Goal: Task Accomplishment & Management: Manage account settings

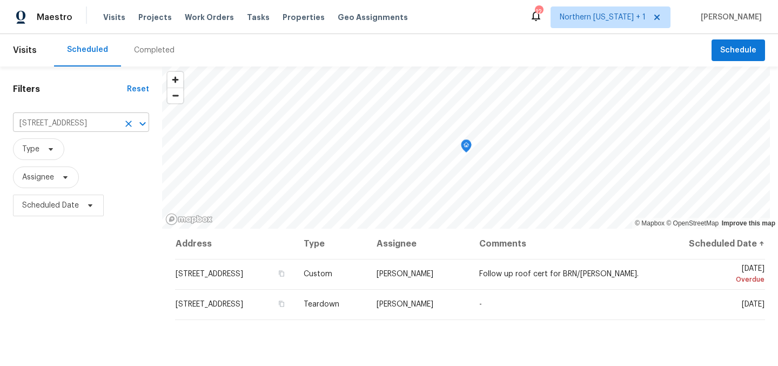
click at [128, 122] on icon "Clear" at bounding box center [128, 124] width 6 height 6
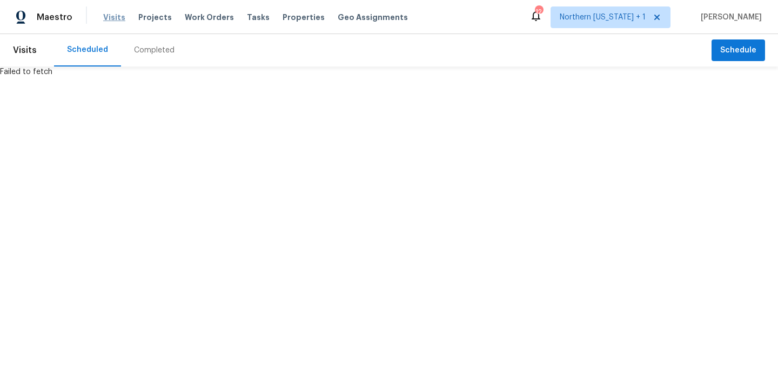
click at [109, 16] on span "Visits" at bounding box center [114, 17] width 22 height 11
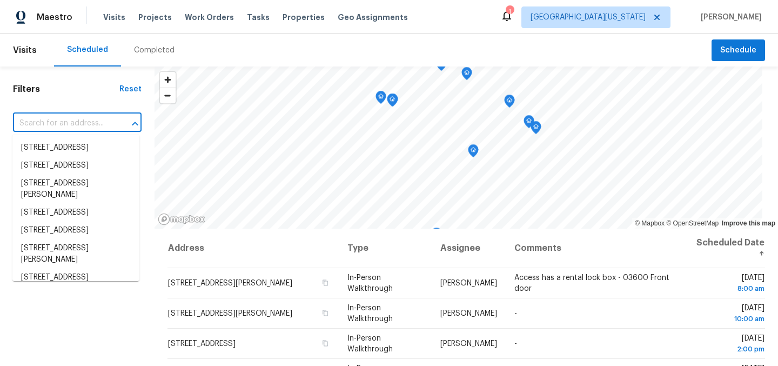
click at [99, 124] on input "text" at bounding box center [62, 123] width 98 height 17
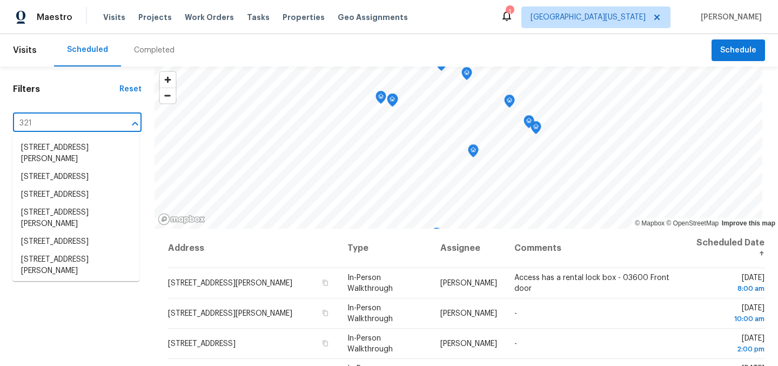
type input "3217"
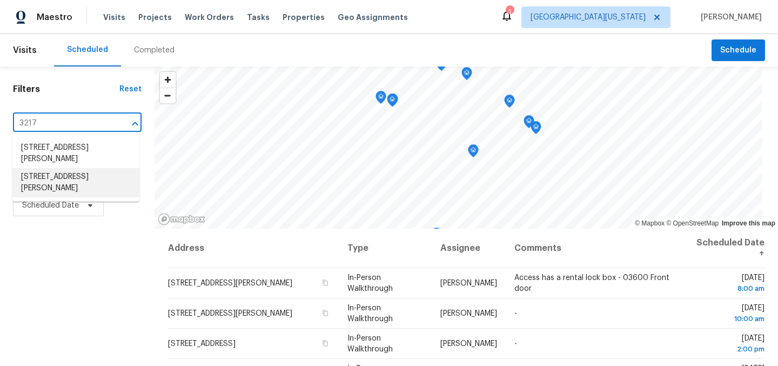
click at [101, 183] on li "[STREET_ADDRESS][PERSON_NAME]" at bounding box center [75, 182] width 127 height 29
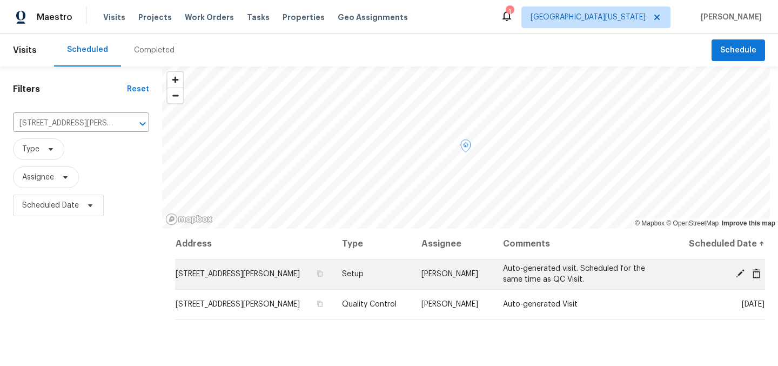
click at [732, 275] on span at bounding box center [740, 274] width 16 height 10
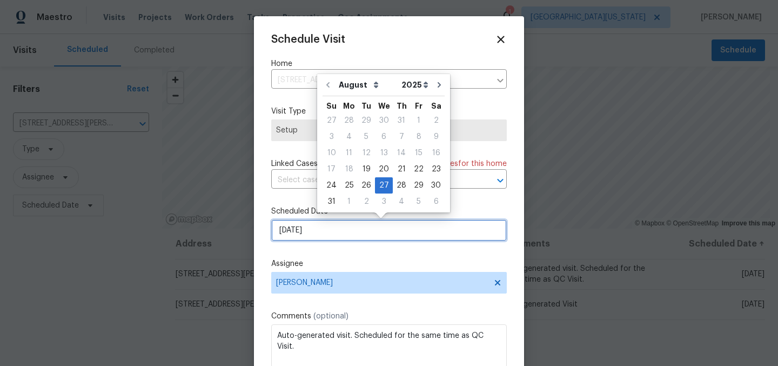
click at [349, 234] on input "[DATE]" at bounding box center [389, 230] width 236 height 22
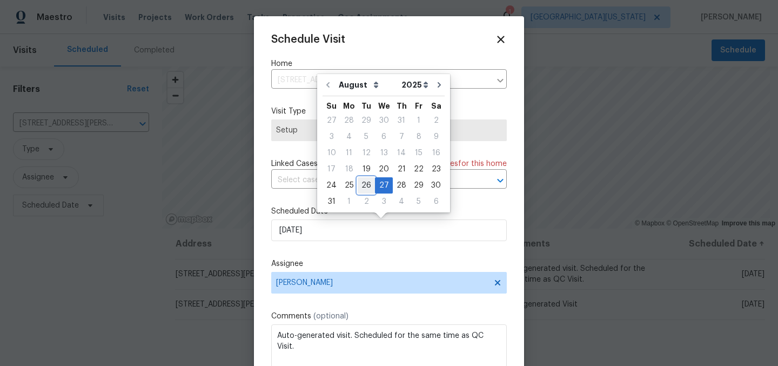
click at [366, 188] on div "26" at bounding box center [366, 185] width 17 height 15
type input "8/26/2025"
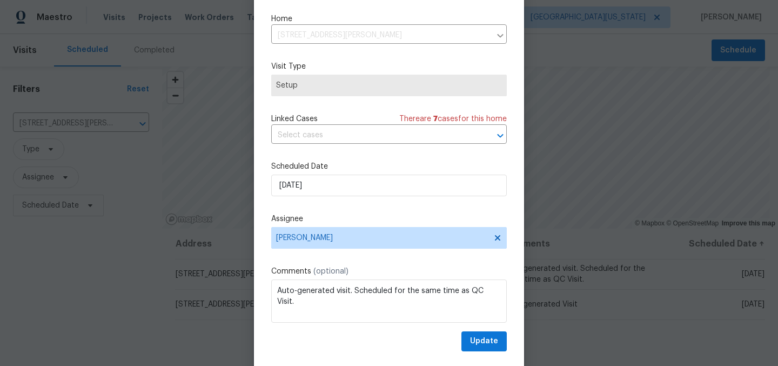
scroll to position [45, 0]
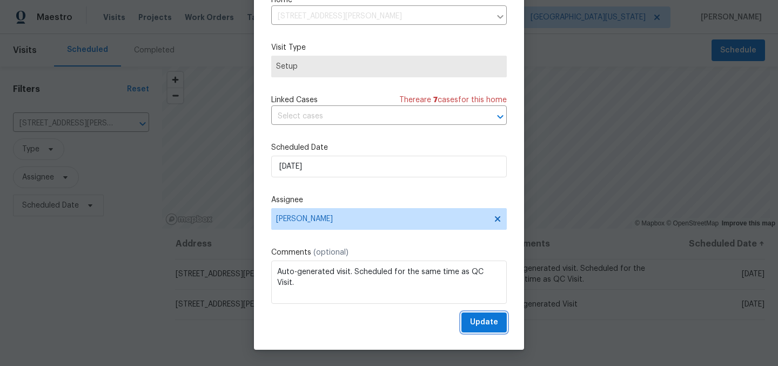
click at [470, 323] on span "Update" at bounding box center [484, 323] width 28 height 14
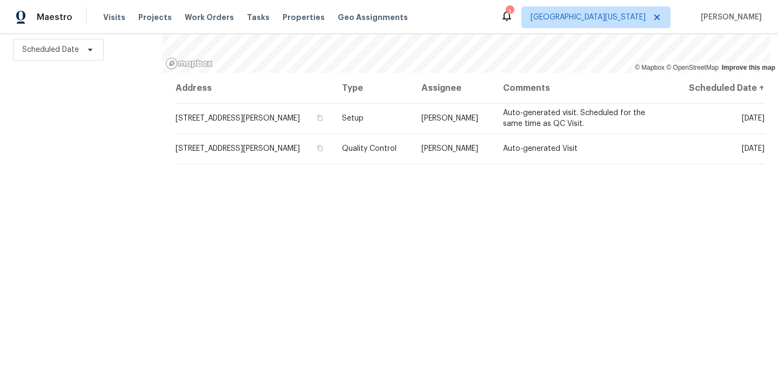
scroll to position [163, 0]
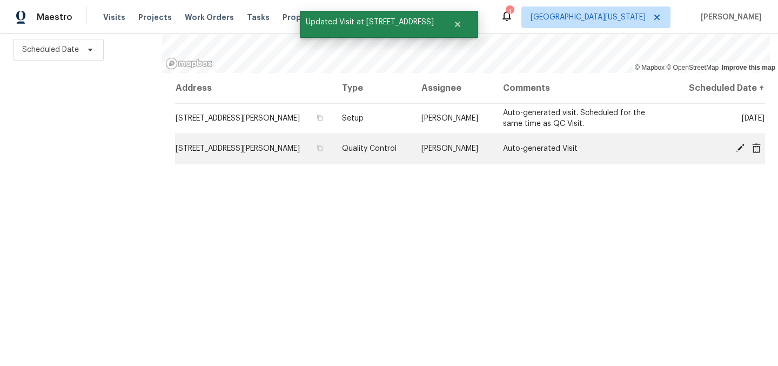
click at [736, 144] on icon at bounding box center [740, 148] width 9 height 9
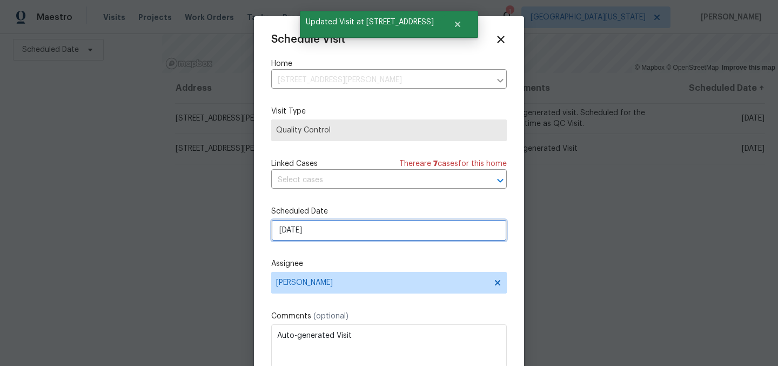
click at [336, 229] on input "[DATE]" at bounding box center [389, 230] width 236 height 22
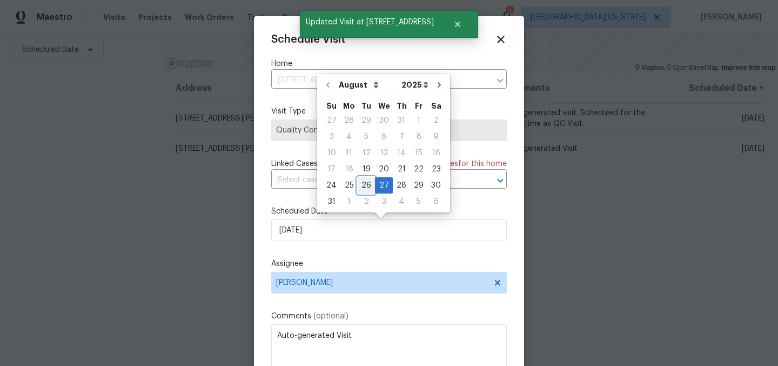
click at [365, 185] on div "26" at bounding box center [366, 185] width 17 height 15
type input "8/26/2025"
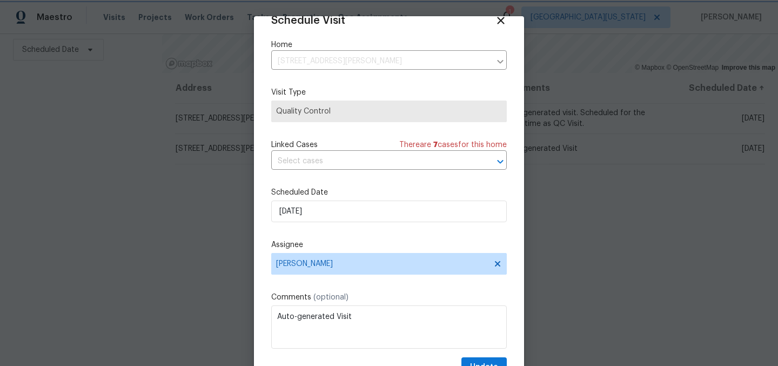
scroll to position [45, 0]
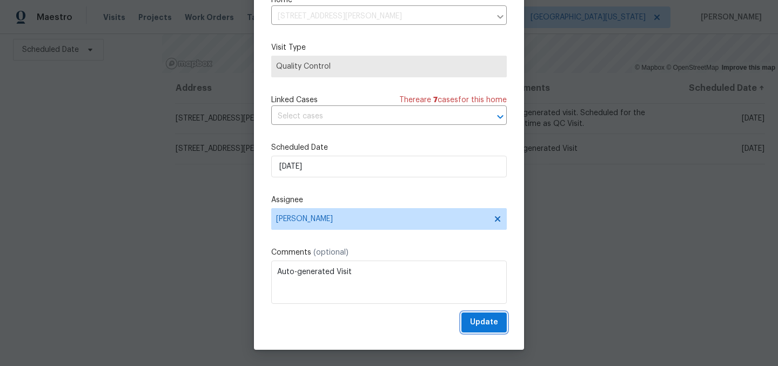
click at [470, 323] on span "Update" at bounding box center [484, 323] width 28 height 14
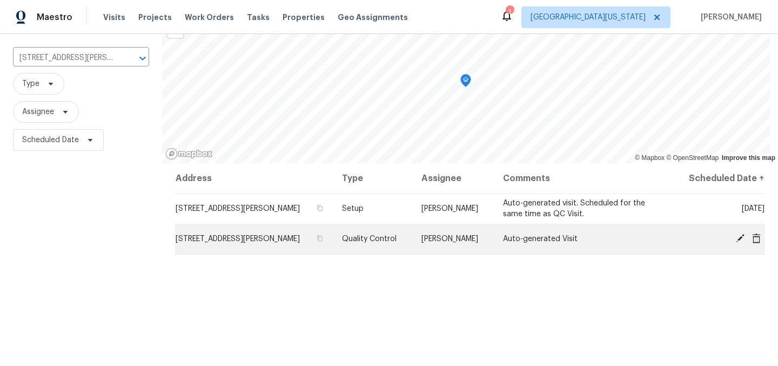
scroll to position [50, 0]
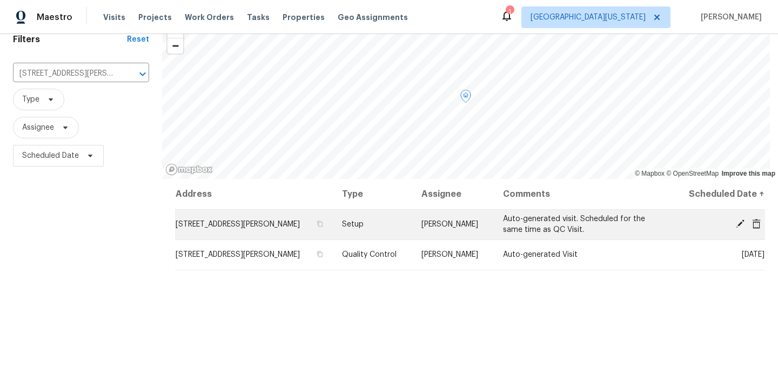
click at [257, 225] on span "3217 Birney Ct, Evans, CO 80620" at bounding box center [238, 224] width 124 height 8
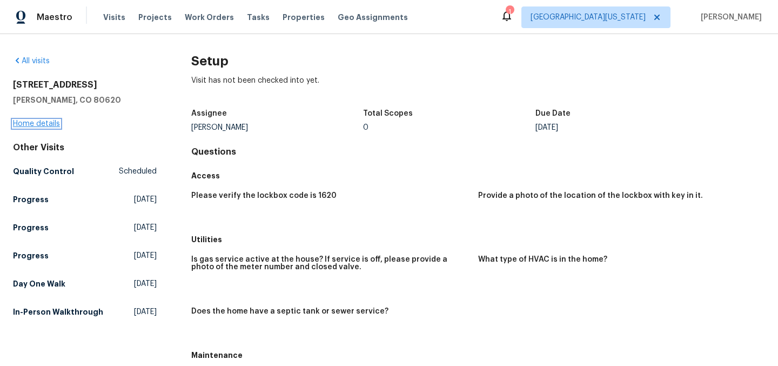
click at [35, 125] on link "Home details" at bounding box center [36, 124] width 47 height 8
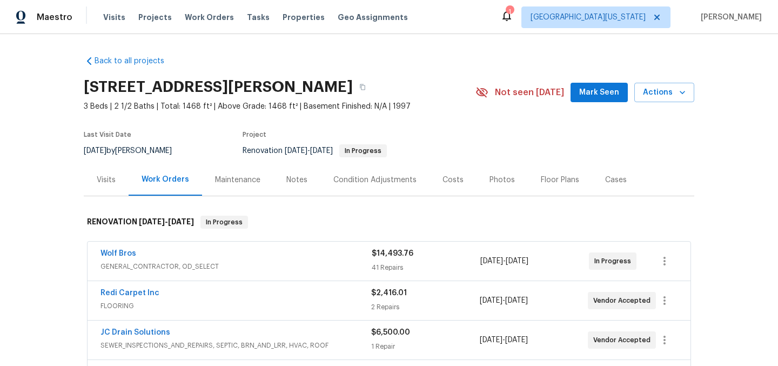
scroll to position [2, 0]
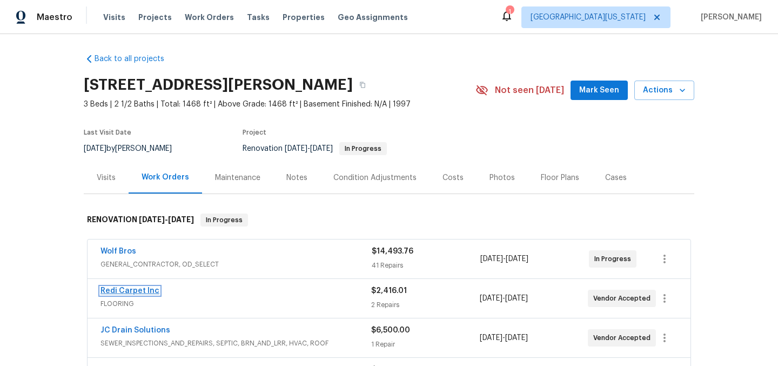
click at [130, 287] on link "Redi Carpet Inc" at bounding box center [130, 291] width 59 height 8
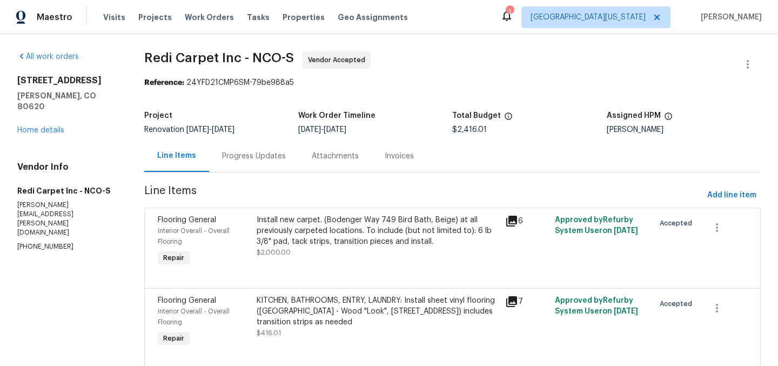
click at [251, 155] on div "Progress Updates" at bounding box center [254, 156] width 64 height 11
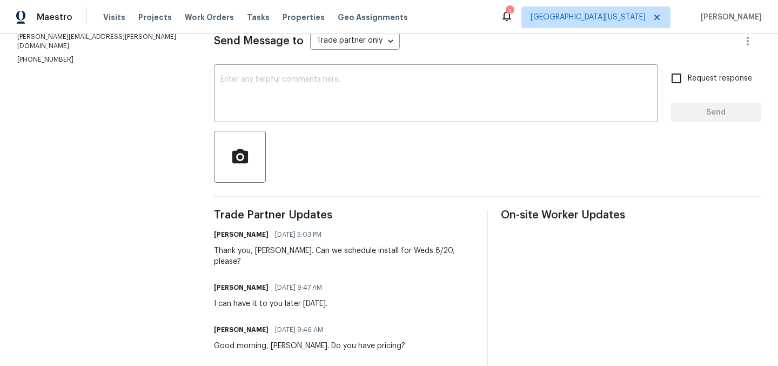
scroll to position [146, 0]
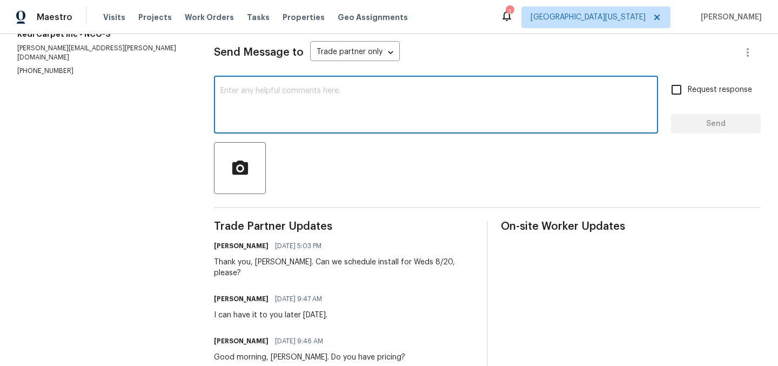
click at [513, 117] on textarea at bounding box center [435, 106] width 431 height 38
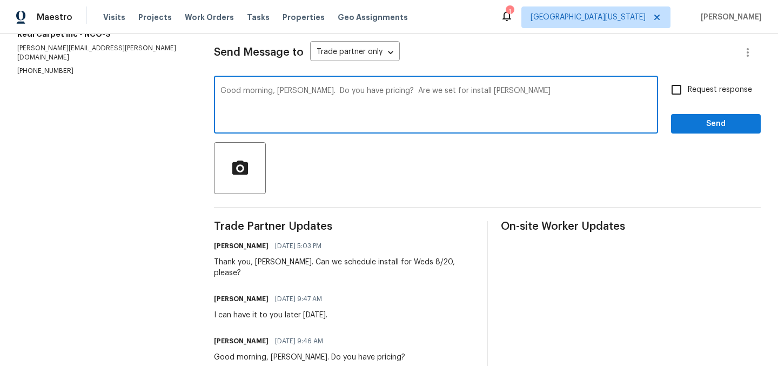
drag, startPoint x: 384, startPoint y: 90, endPoint x: 466, endPoint y: 104, distance: 83.2
click at [389, 92] on textarea "Good morning, Cheryl. Do you have pricing? Are we set for install tom" at bounding box center [435, 106] width 431 height 38
drag, startPoint x: 466, startPoint y: 104, endPoint x: 504, endPoint y: 102, distance: 37.9
click at [504, 102] on textarea "Good morning, Cheryl. Do you have pricing? Are we set for install tom" at bounding box center [435, 106] width 431 height 38
click at [477, 92] on textarea "Good morning, Cheryl. Do you have pricing? Are we set for install tom" at bounding box center [435, 106] width 431 height 38
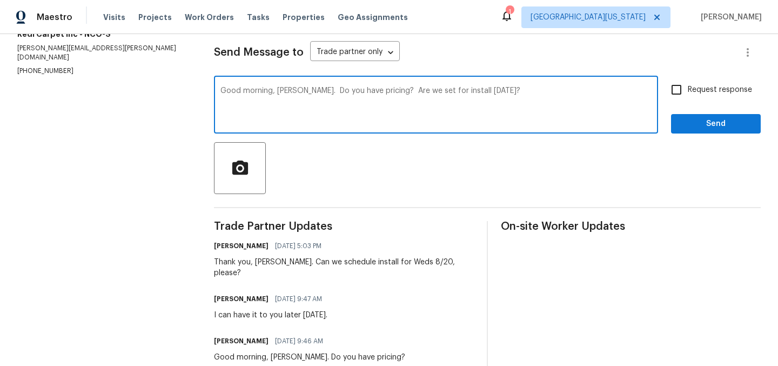
type textarea "Good morning, Cheryl. Do you have pricing? Are we set for install tomorrow?"
drag, startPoint x: 667, startPoint y: 88, endPoint x: 676, endPoint y: 96, distance: 11.5
click at [667, 88] on input "Request response" at bounding box center [676, 89] width 23 height 23
checkbox input "true"
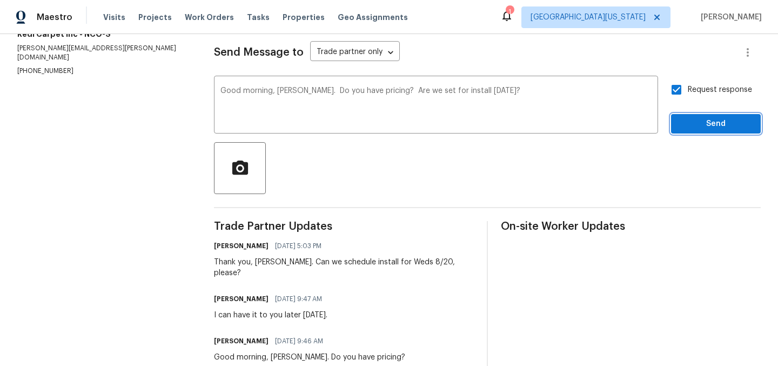
click at [697, 125] on span "Send" at bounding box center [716, 124] width 72 height 14
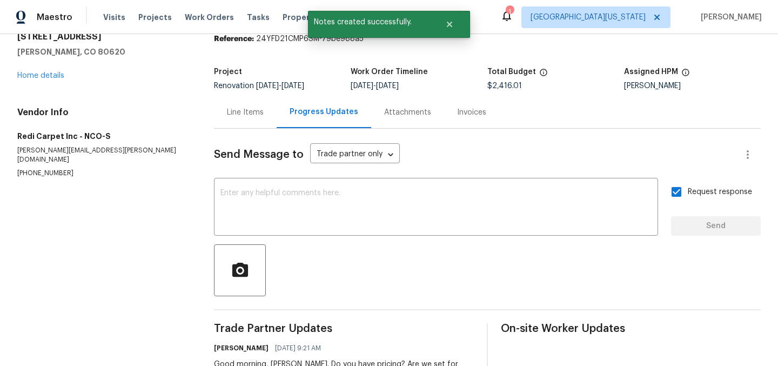
scroll to position [0, 0]
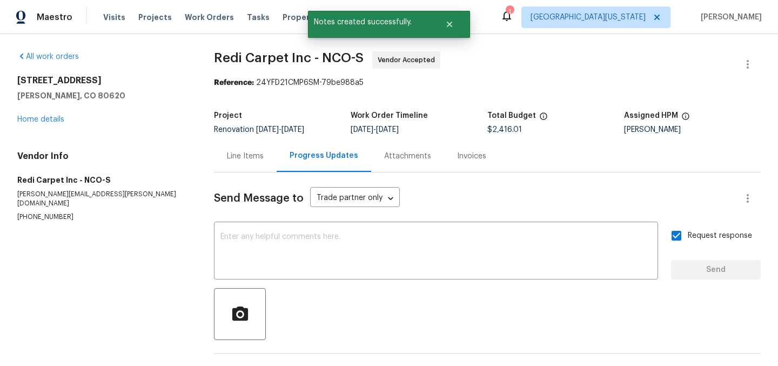
click at [47, 114] on div "3217 Birney Ct Evans, CO 80620 Home details" at bounding box center [102, 100] width 171 height 50
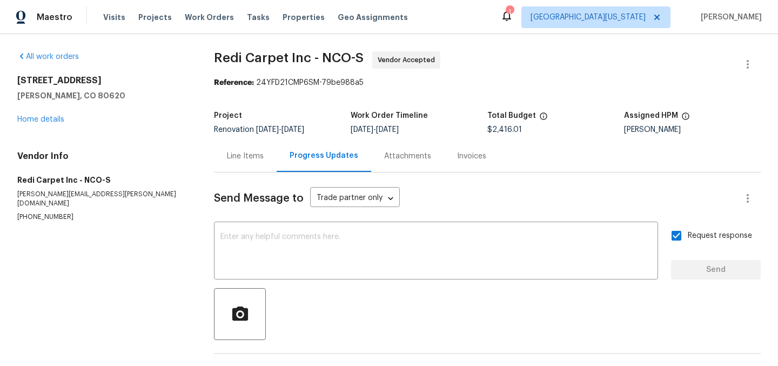
click at [244, 155] on div "Line Items" at bounding box center [245, 156] width 37 height 11
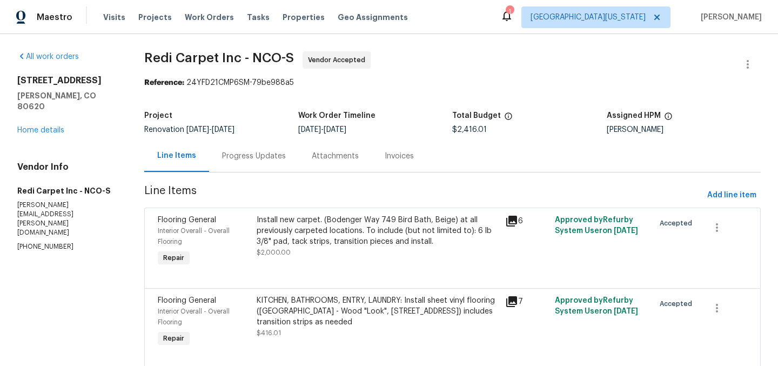
click at [549, 62] on span "Redi Carpet Inc - NCO-S Vendor Accepted" at bounding box center [439, 64] width 591 height 26
click at [579, 75] on span "Redi Carpet Inc - NCO-S Vendor Accepted" at bounding box center [439, 64] width 591 height 26
click at [552, 82] on div "Reference: 24YFD21CMP6SM-79be988a5" at bounding box center [452, 82] width 617 height 11
click at [53, 126] on link "Home details" at bounding box center [40, 130] width 47 height 8
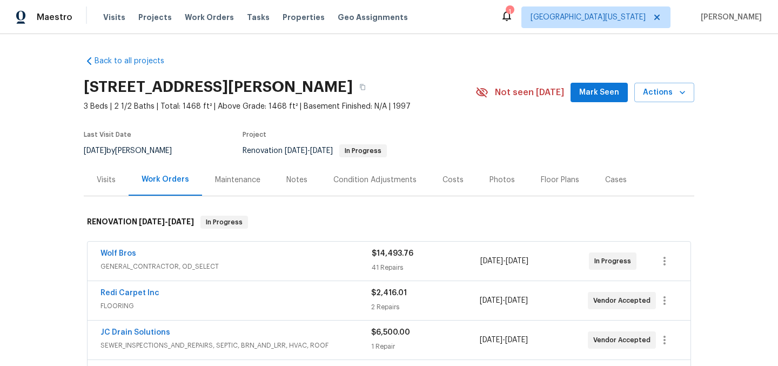
click at [488, 55] on div "Back to all projects [STREET_ADDRESS][PERSON_NAME] 3 Beds | 2 1/2 Baths | Total…" at bounding box center [389, 295] width 611 height 496
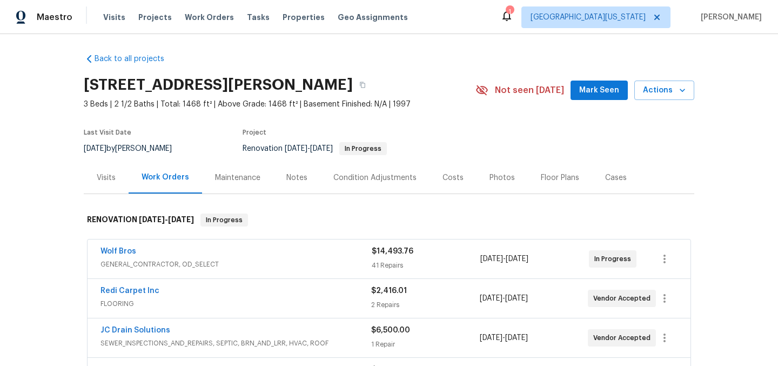
scroll to position [2, 0]
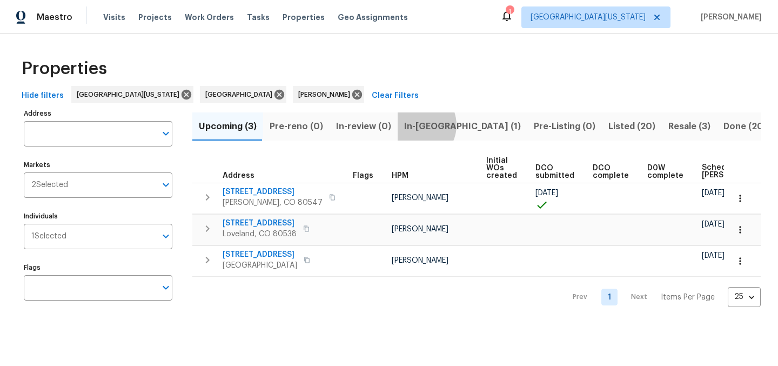
click at [410, 125] on span "In-[GEOGRAPHIC_DATA] (1)" at bounding box center [462, 126] width 117 height 15
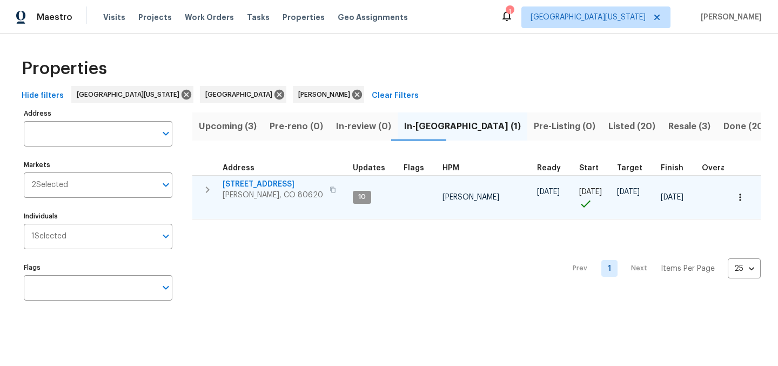
click at [248, 183] on span "[STREET_ADDRESS]" at bounding box center [273, 184] width 101 height 11
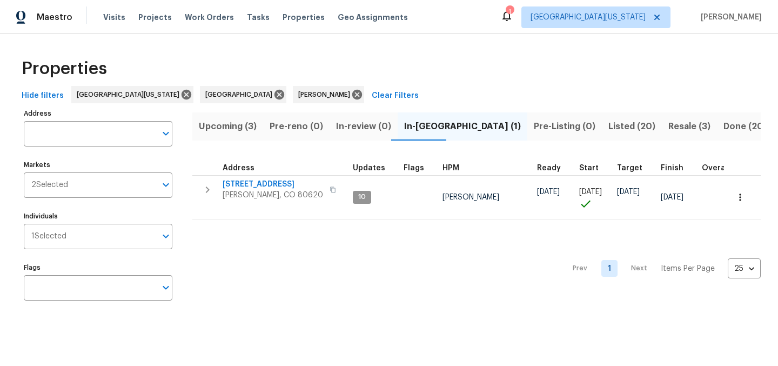
click at [386, 32] on div "Maestro Visits Projects Work Orders Tasks Properties Geo Assignments 1 Northern…" at bounding box center [389, 17] width 778 height 34
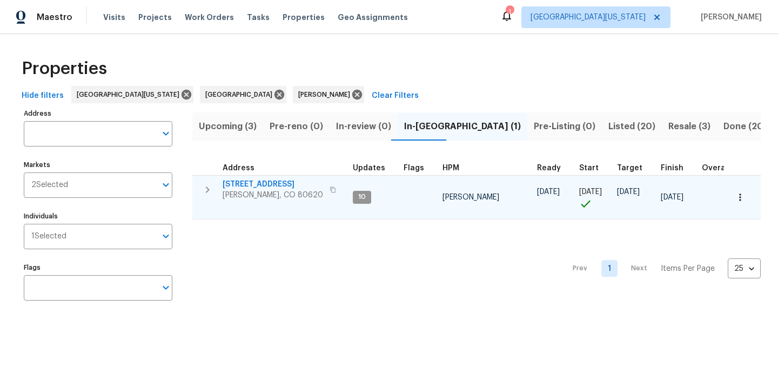
click at [257, 183] on span "[STREET_ADDRESS]" at bounding box center [273, 184] width 101 height 11
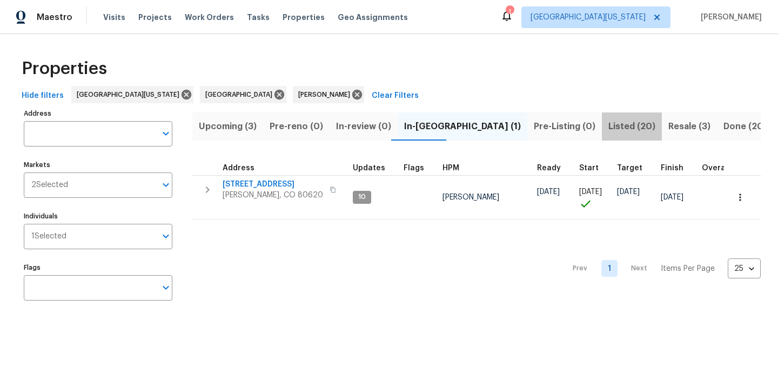
click at [608, 124] on span "Listed (20)" at bounding box center [631, 126] width 47 height 15
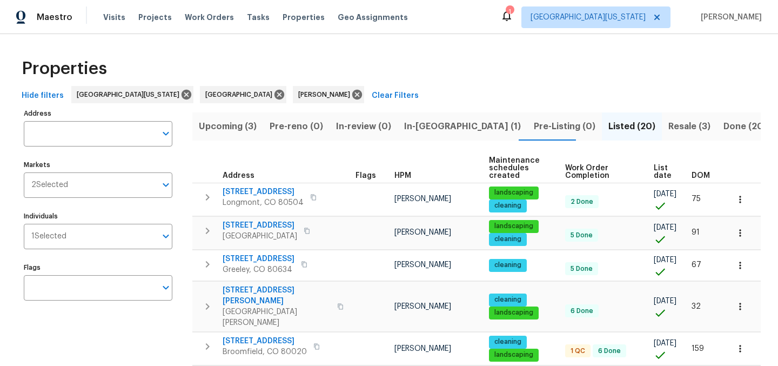
click at [654, 174] on span "List date" at bounding box center [663, 171] width 19 height 15
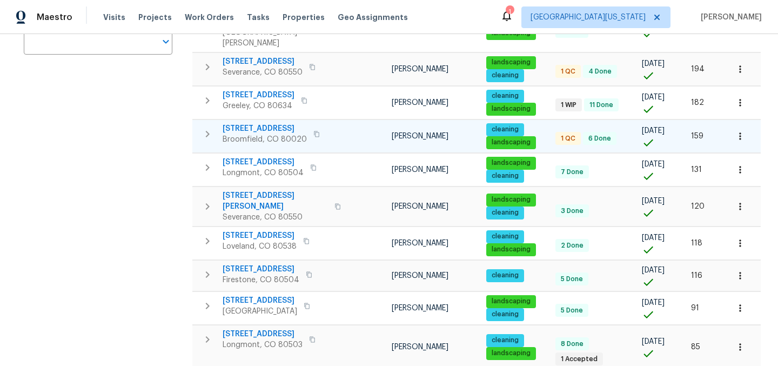
scroll to position [256, 0]
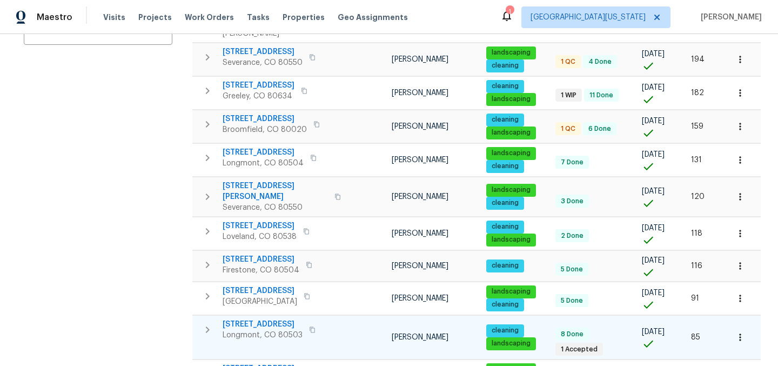
click at [266, 319] on span "12682 Anhawa Ave" at bounding box center [263, 324] width 80 height 11
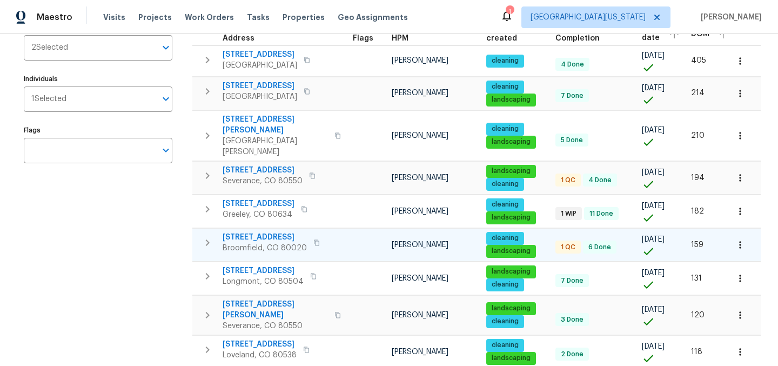
scroll to position [0, 0]
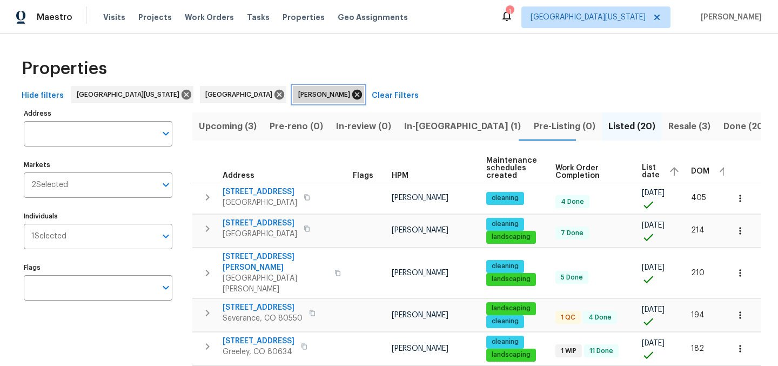
click at [351, 93] on icon at bounding box center [357, 95] width 12 height 12
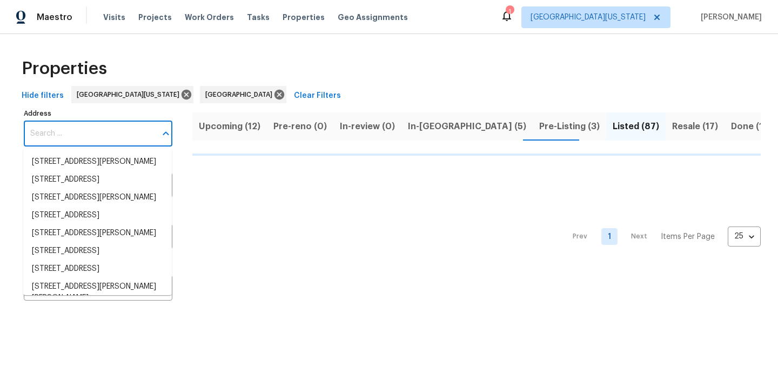
click at [87, 135] on input "Address" at bounding box center [90, 133] width 132 height 25
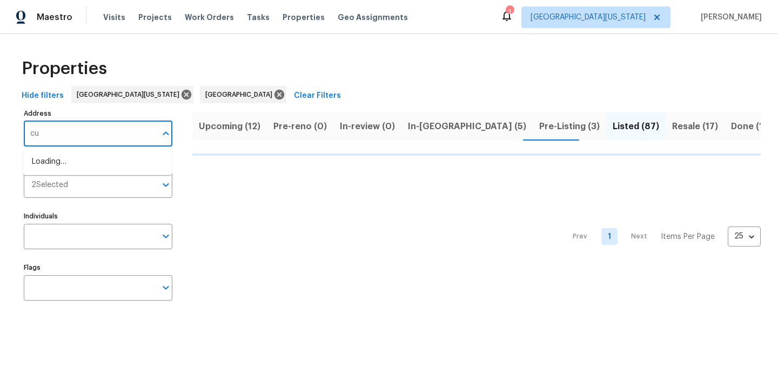
type input "cut"
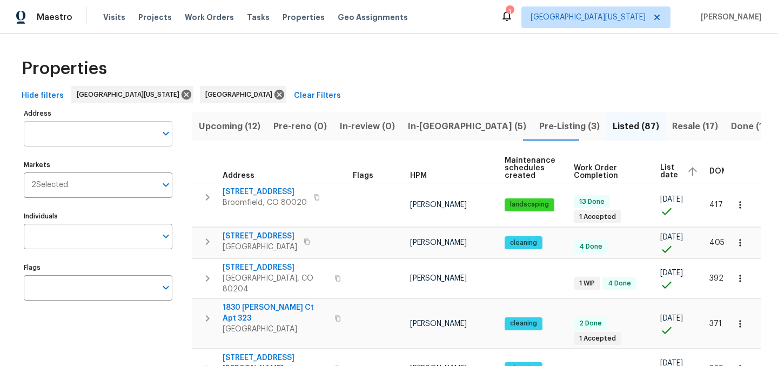
click at [82, 138] on input "Address" at bounding box center [90, 133] width 132 height 25
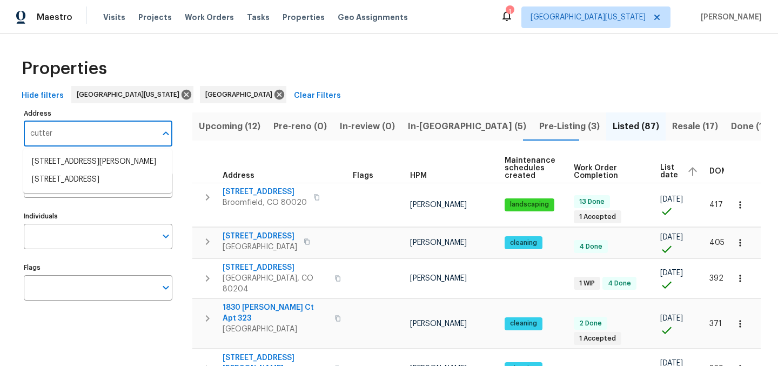
type input "cutter"
click at [103, 164] on li "2648 Cutter Dr Severance CO 80524" at bounding box center [97, 162] width 149 height 18
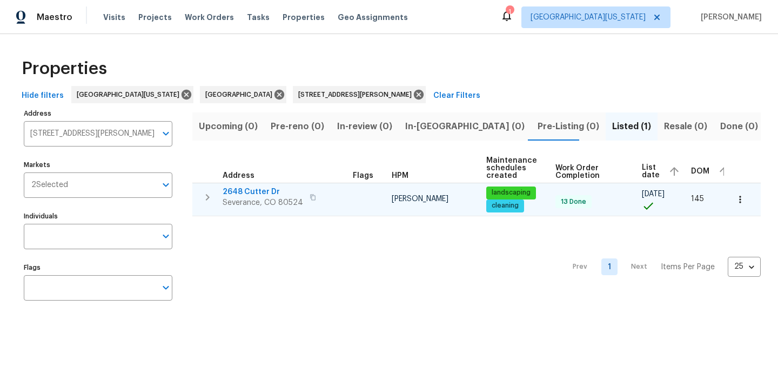
click at [739, 202] on icon "button" at bounding box center [740, 199] width 2 height 7
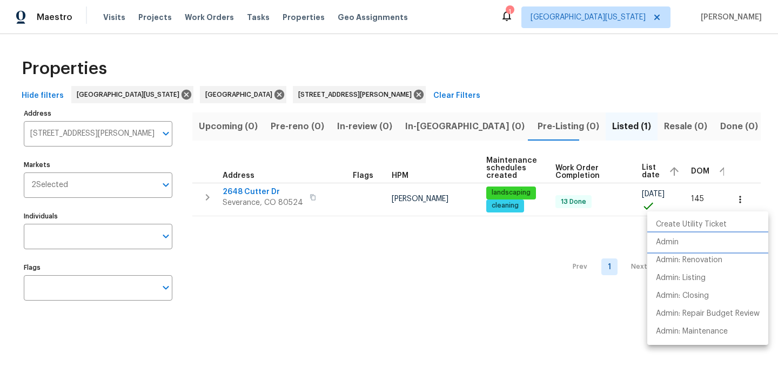
click at [710, 237] on li "Admin" at bounding box center [707, 242] width 121 height 18
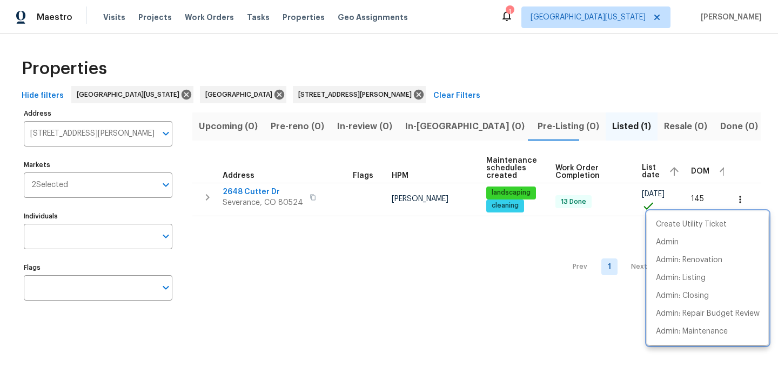
click at [522, 72] on div at bounding box center [389, 183] width 778 height 366
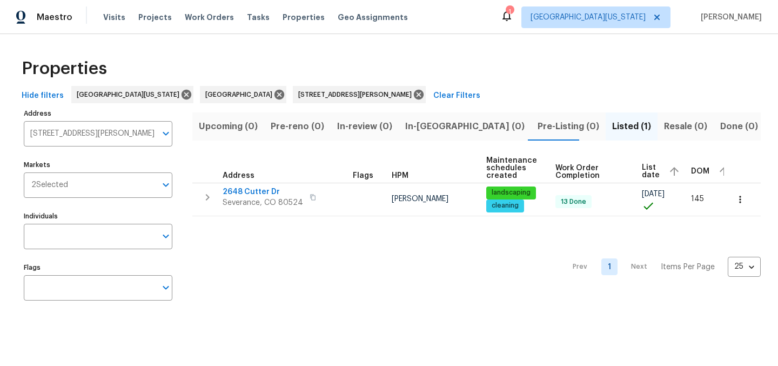
click at [445, 63] on div "Properties" at bounding box center [389, 68] width 744 height 35
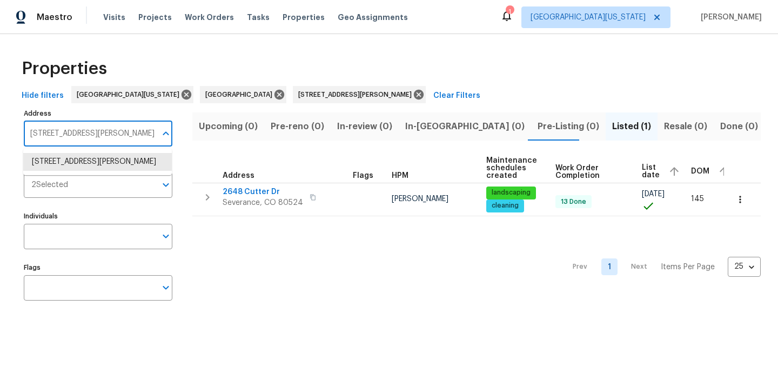
click at [141, 135] on input "2648 Cutter Dr Severance CO 80524" at bounding box center [90, 133] width 132 height 25
type input "\"
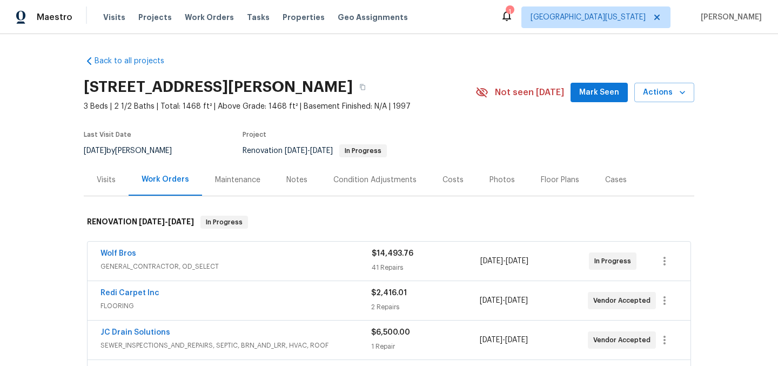
click at [443, 178] on div "Costs" at bounding box center [453, 180] width 21 height 11
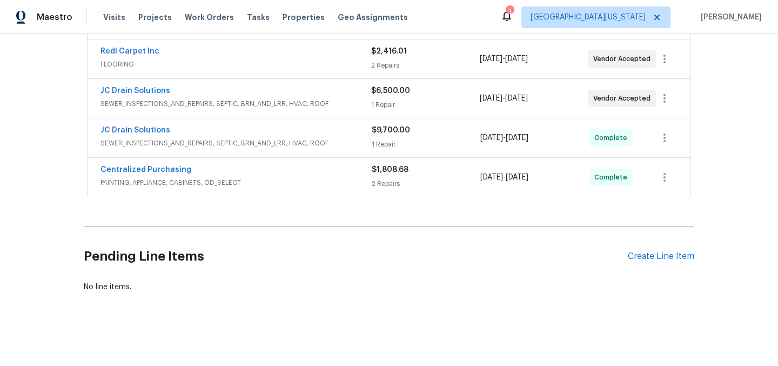
scroll to position [250, 0]
click at [128, 87] on link "JC Drain Solutions" at bounding box center [136, 91] width 70 height 8
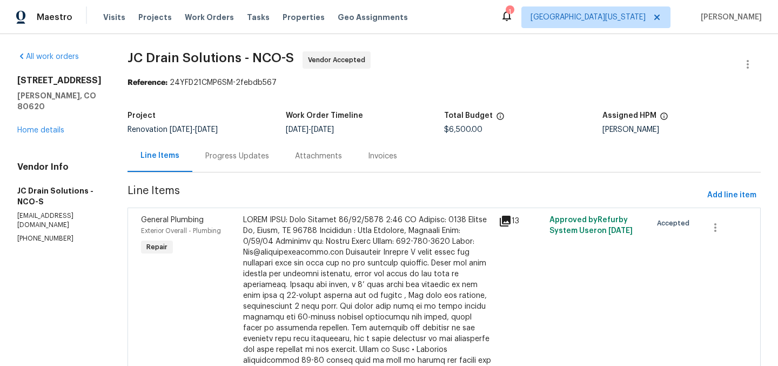
click at [252, 158] on div "Progress Updates" at bounding box center [237, 156] width 64 height 11
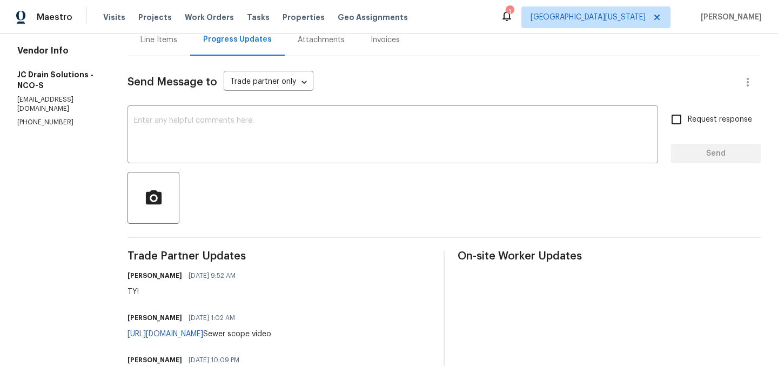
scroll to position [110, 0]
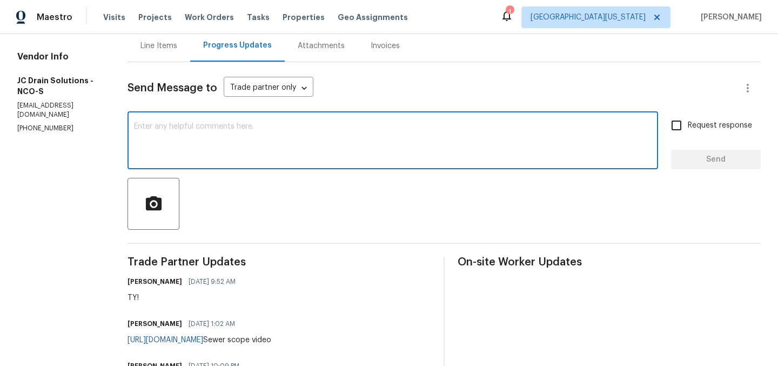
click at [314, 147] on textarea at bounding box center [393, 142] width 518 height 38
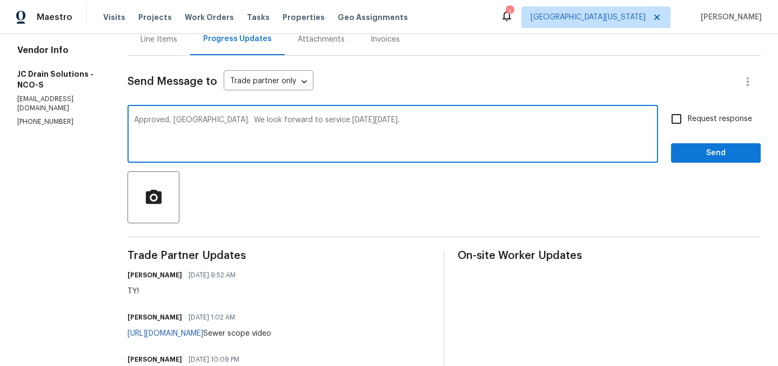
scroll to position [117, 0]
click at [199, 121] on textarea "Approved, [GEOGRAPHIC_DATA]. We look forward to service [DATE][DATE]." at bounding box center [393, 135] width 518 height 38
click at [382, 118] on textarea "Approved-- thank you! We look forward to service [DATE][DATE]." at bounding box center [393, 135] width 518 height 38
type textarea "Approved-- thank you! We look forward to service [DATE][DATE]."
click at [669, 123] on input "Request response" at bounding box center [676, 118] width 23 height 23
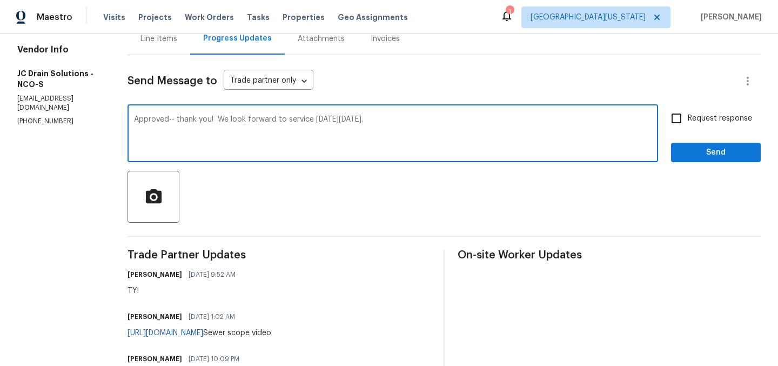
checkbox input "true"
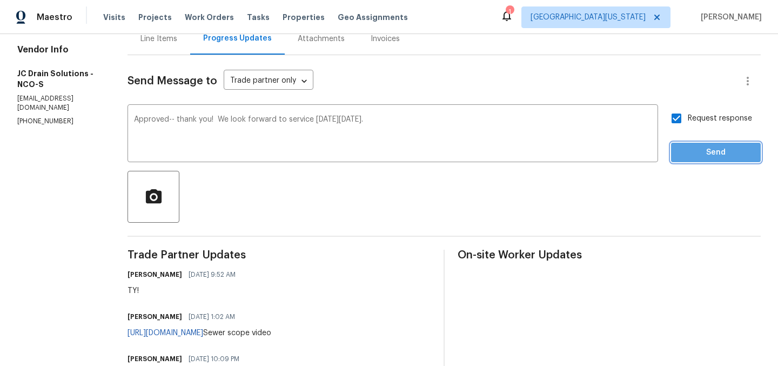
click at [691, 149] on span "Send" at bounding box center [716, 153] width 72 height 14
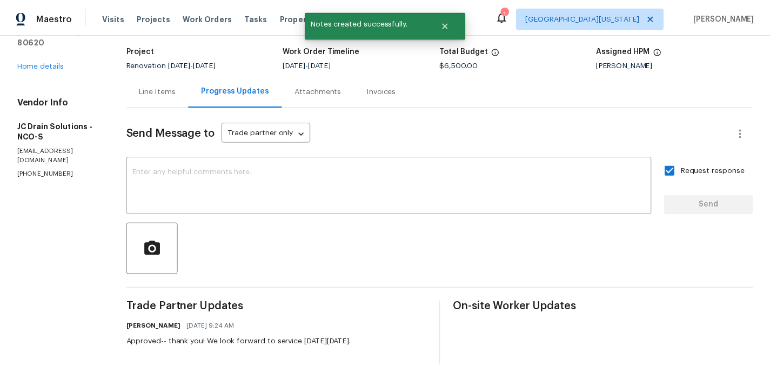
scroll to position [0, 0]
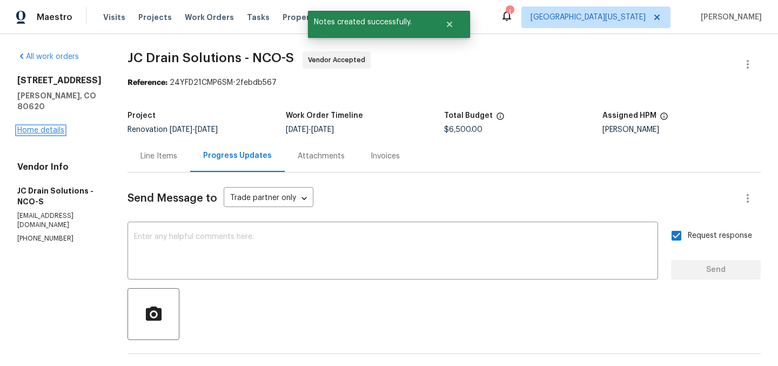
click at [39, 126] on link "Home details" at bounding box center [40, 130] width 47 height 8
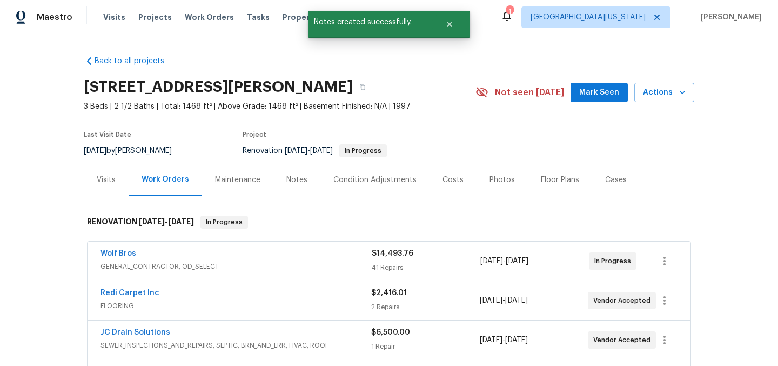
click at [287, 178] on div "Notes" at bounding box center [296, 180] width 21 height 11
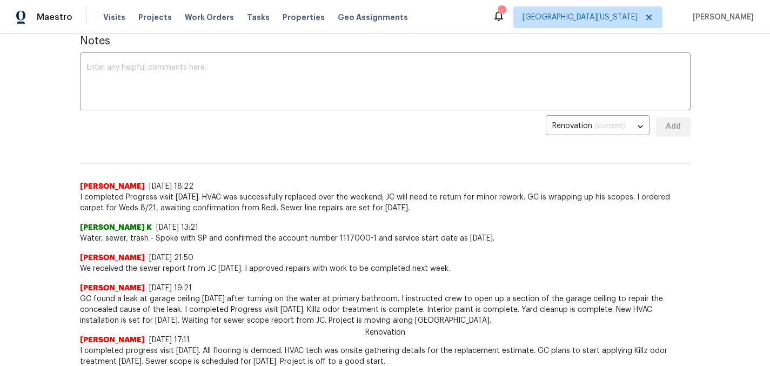
scroll to position [187, 0]
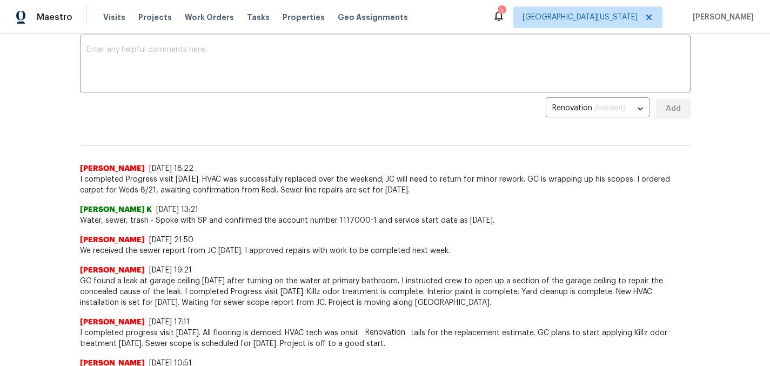
click at [683, 221] on span "Water, sewer, trash - Spoke with SP and confirmed the account number 1117000-1 …" at bounding box center [385, 220] width 611 height 11
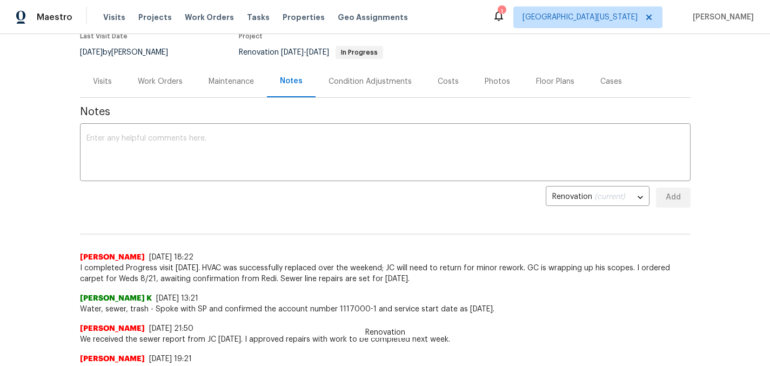
scroll to position [0, 0]
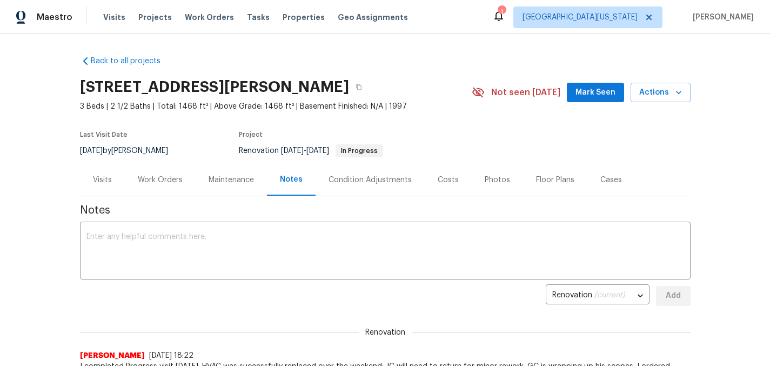
click at [476, 42] on div "Back to all projects 3217 Birney Ct, Evans, CO 80620 3 Beds | 2 1/2 Baths | Tot…" at bounding box center [385, 200] width 770 height 332
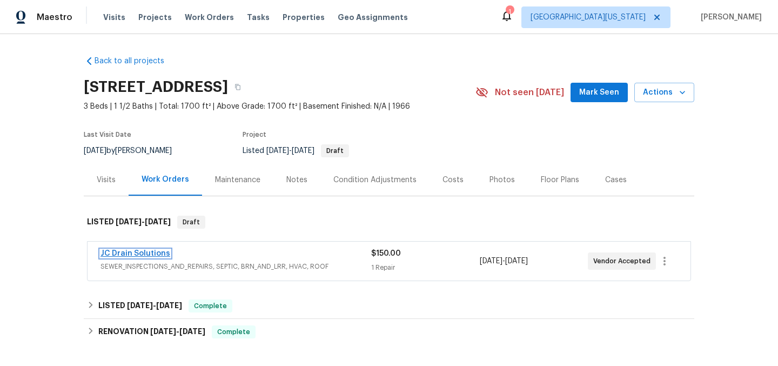
click at [123, 257] on link "JC Drain Solutions" at bounding box center [136, 254] width 70 height 8
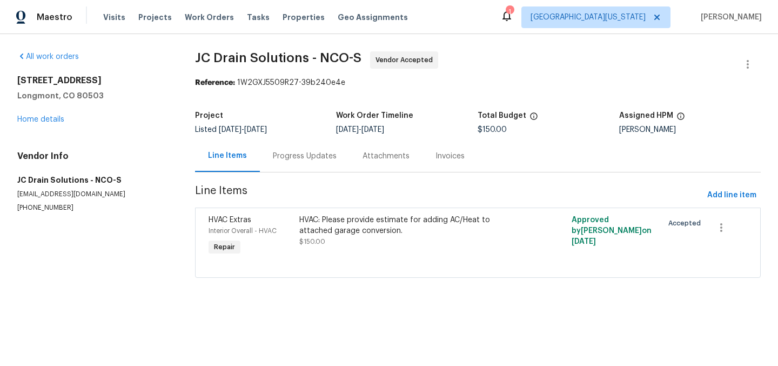
click at [321, 157] on div "Progress Updates" at bounding box center [305, 156] width 64 height 11
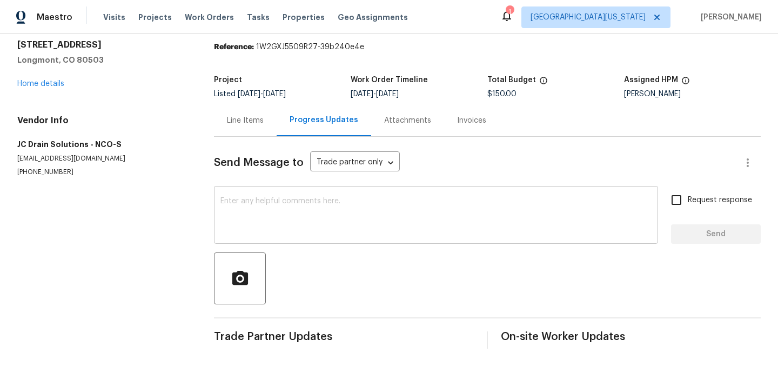
scroll to position [44, 0]
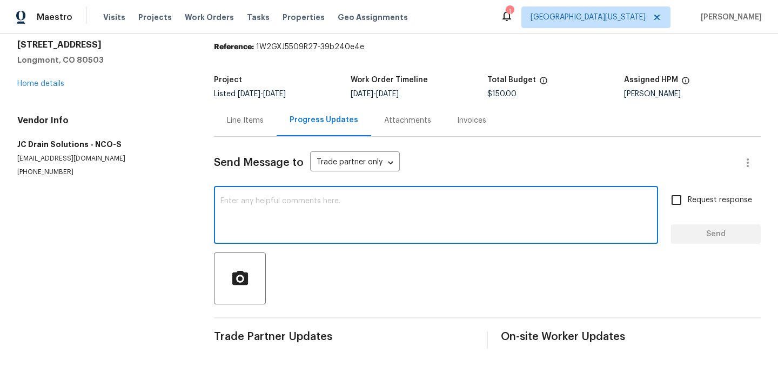
click at [410, 205] on textarea at bounding box center [435, 216] width 431 height 38
type textarea "H"
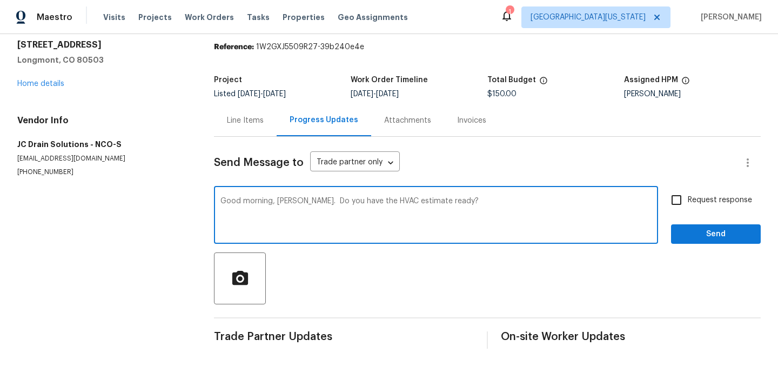
type textarea "Good morning, Vic. Do you have the HVAC estimate ready?"
click at [671, 190] on input "Request response" at bounding box center [676, 200] width 23 height 23
checkbox input "true"
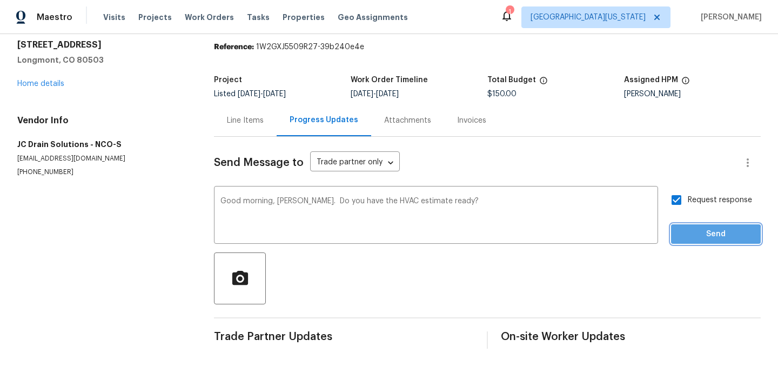
click at [695, 228] on span "Send" at bounding box center [716, 235] width 72 height 14
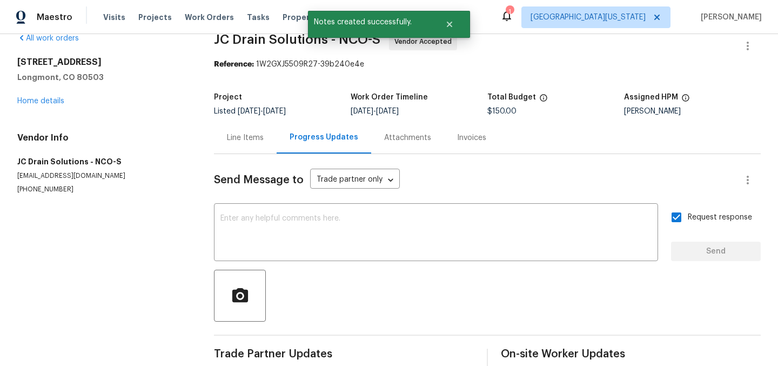
scroll to position [0, 0]
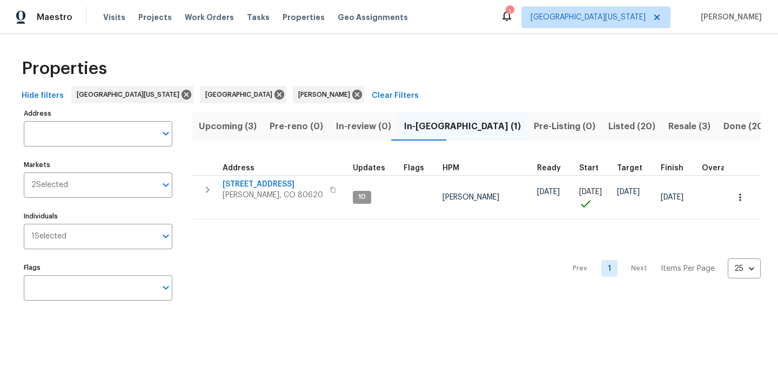
click at [668, 124] on span "Resale (3)" at bounding box center [689, 126] width 42 height 15
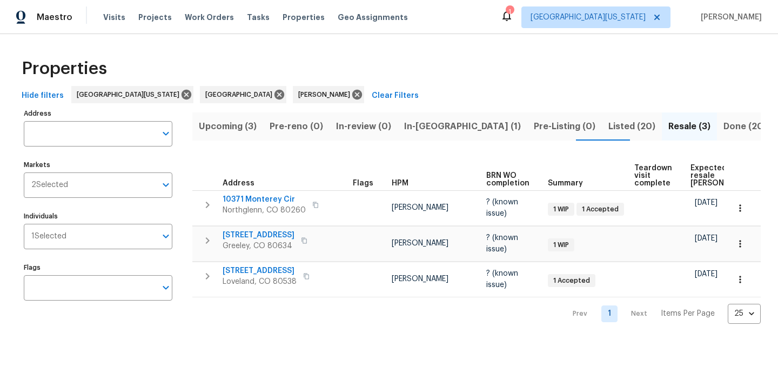
click at [698, 173] on span "Expected resale COE" at bounding box center [721, 175] width 61 height 23
click at [474, 111] on div "Upcoming (3) Pre-reno (0) In-review (0) In-reno (1) Pre-Listing (0) Listed (20)…" at bounding box center [476, 215] width 569 height 218
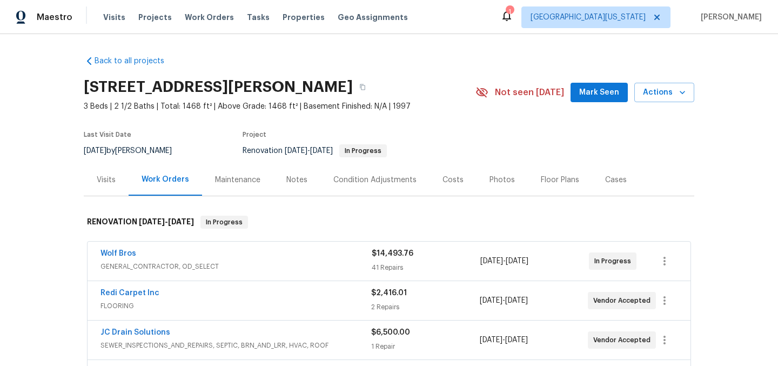
click at [445, 57] on div "Back to all projects [STREET_ADDRESS][PERSON_NAME] 3 Beds | 2 1/2 Baths | Total…" at bounding box center [389, 295] width 611 height 496
